Goal: Share content: Distribute website content to other platforms or users

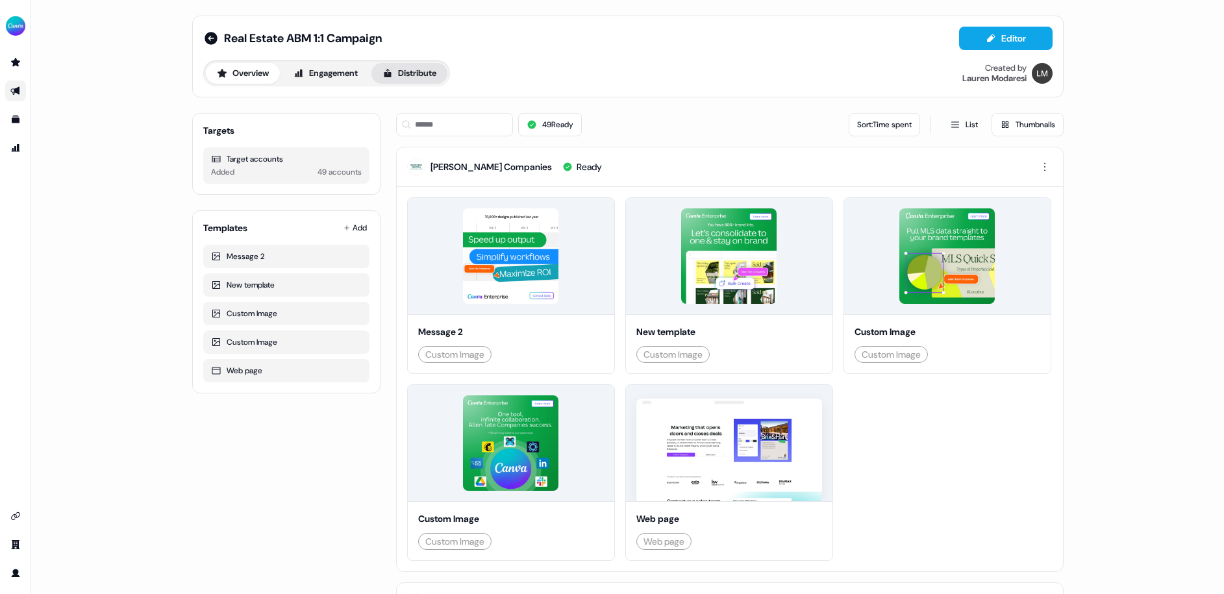
click at [424, 73] on button "Distribute" at bounding box center [409, 73] width 76 height 21
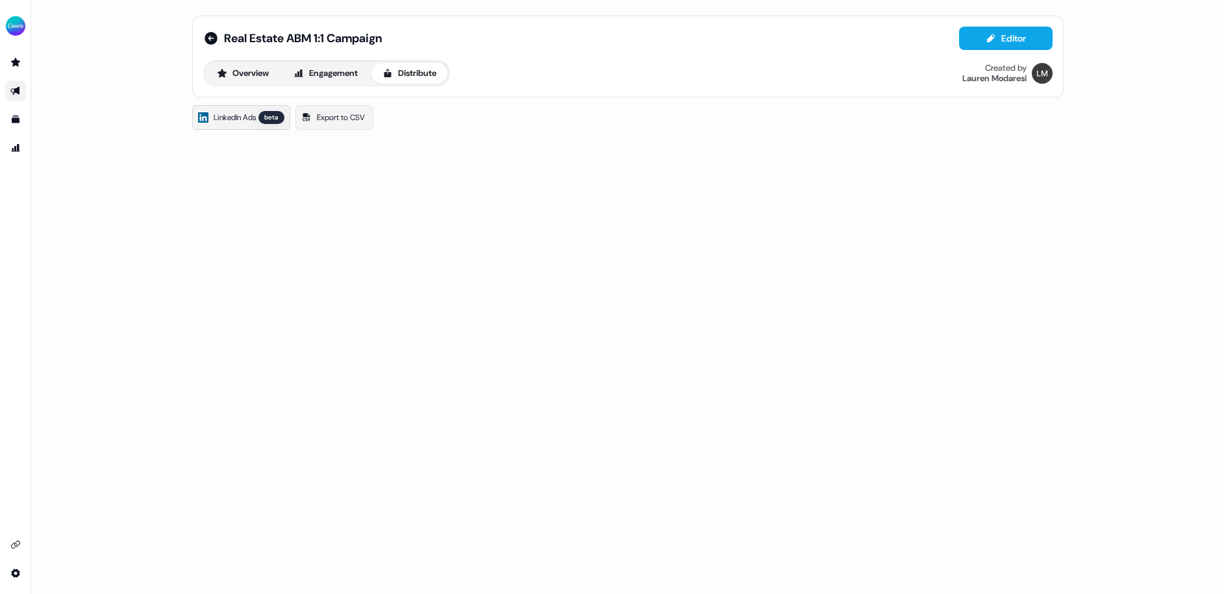
click at [240, 119] on span "LinkedIn Ads" at bounding box center [235, 117] width 42 height 13
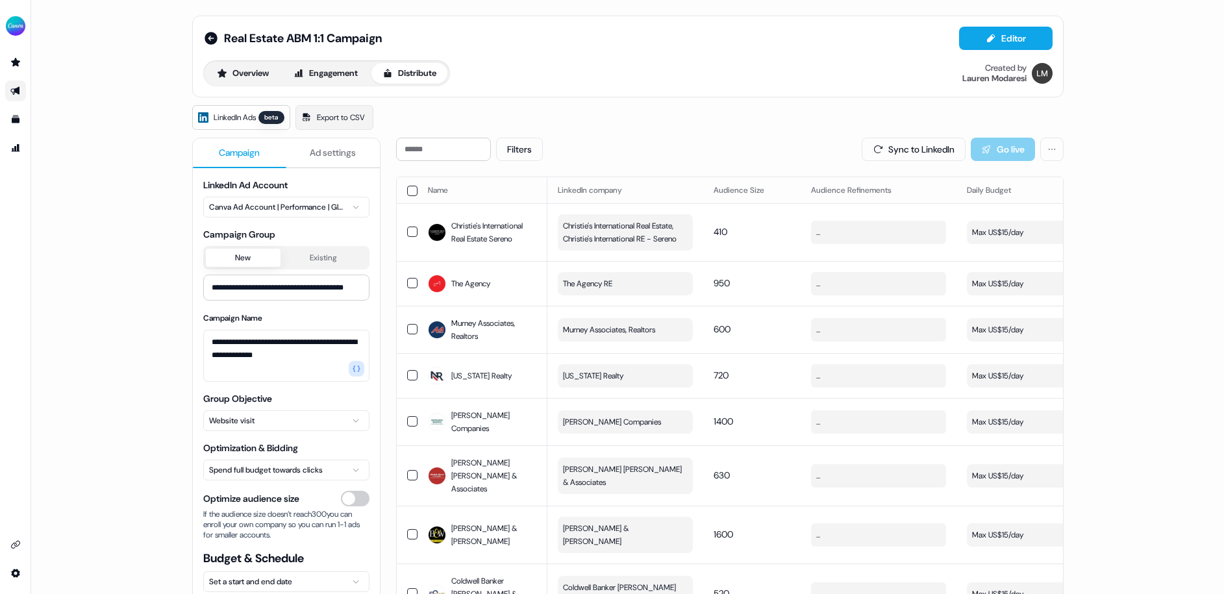
click at [287, 208] on html "**********" at bounding box center [612, 297] width 1224 height 594
